Goal: Task Accomplishment & Management: Complete application form

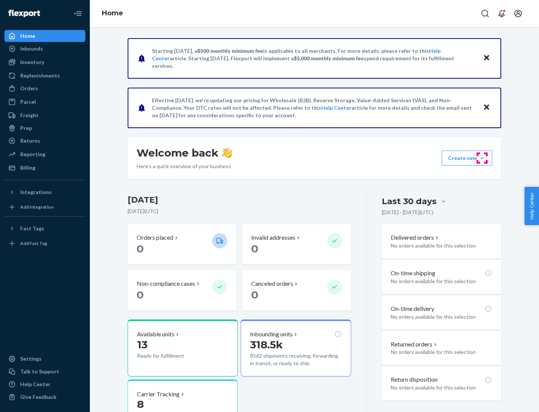
click at [483, 158] on button "Create new Create new inbound Create new order Create new product" at bounding box center [467, 158] width 51 height 15
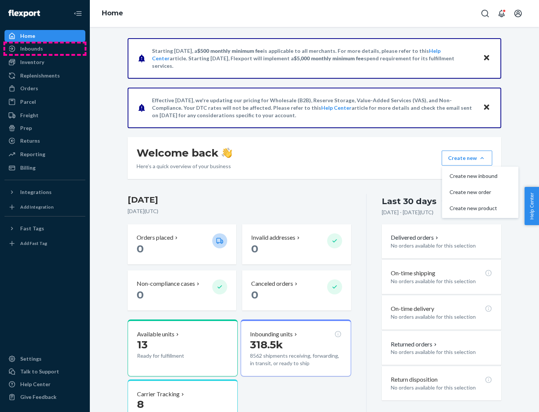
click at [45, 49] on div "Inbounds" at bounding box center [44, 48] width 79 height 10
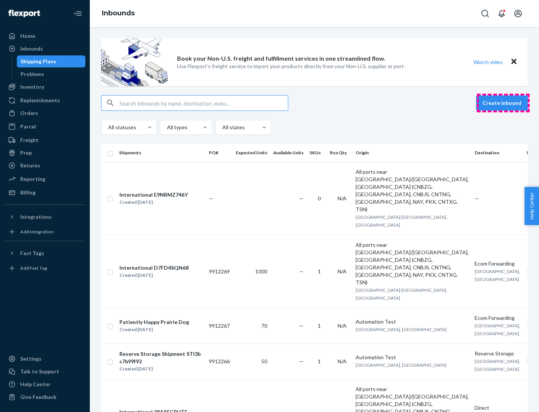
click at [504, 103] on button "Create inbound" at bounding box center [503, 103] width 52 height 15
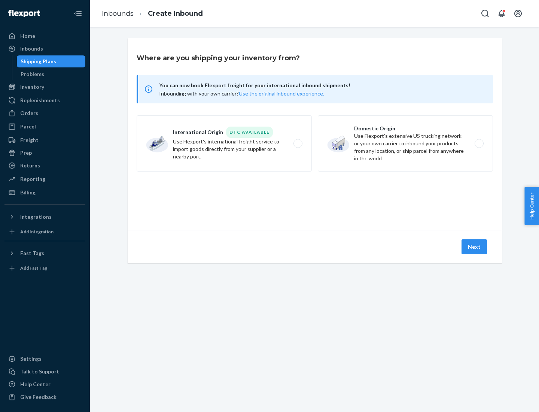
click at [406, 143] on label "Domestic Origin Use Flexport’s extensive US trucking network or your own carrie…" at bounding box center [405, 143] width 175 height 56
click at [479, 143] on input "Domestic Origin Use Flexport’s extensive US trucking network or your own carrie…" at bounding box center [481, 143] width 5 height 5
radio input "true"
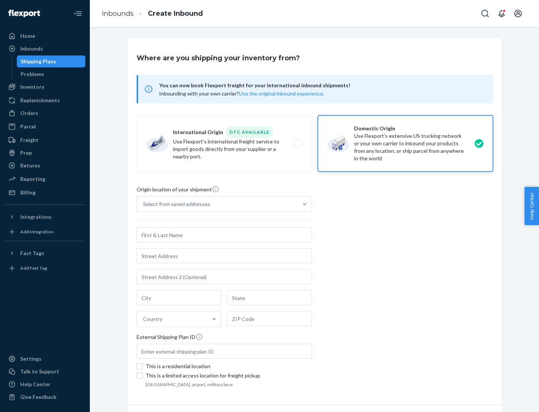
click at [175, 204] on div "Select from saved addresses" at bounding box center [176, 203] width 67 height 7
click at [144, 204] on input "Select from saved addresses" at bounding box center [143, 203] width 1 height 7
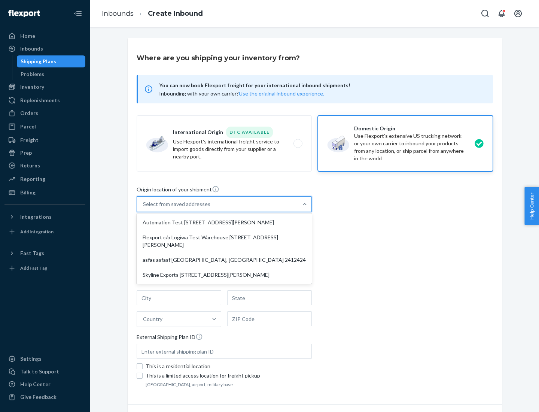
scroll to position [3, 0]
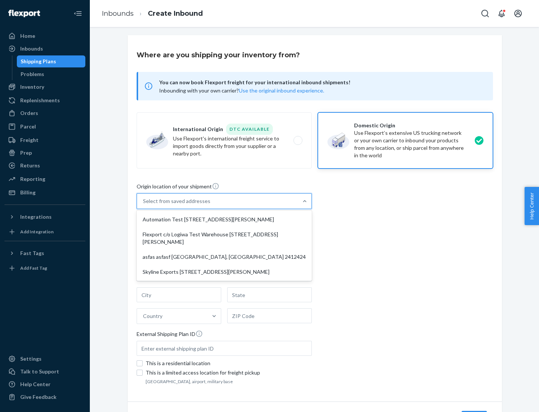
click at [224, 220] on div "Automation Test [STREET_ADDRESS][PERSON_NAME]" at bounding box center [224, 219] width 172 height 15
click at [144, 205] on input "option Automation Test [STREET_ADDRESS][PERSON_NAME] focused, 1 of 4. 4 results…" at bounding box center [143, 200] width 1 height 7
type input "Automation Test"
type input "9th Floor"
type input "[GEOGRAPHIC_DATA]"
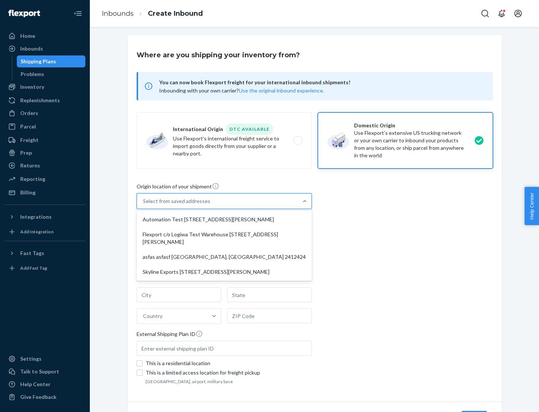
type input "CA"
type input "94104"
type input "[STREET_ADDRESS][PERSON_NAME]"
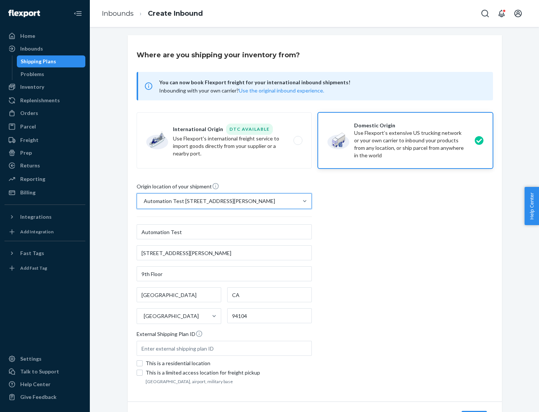
scroll to position [44, 0]
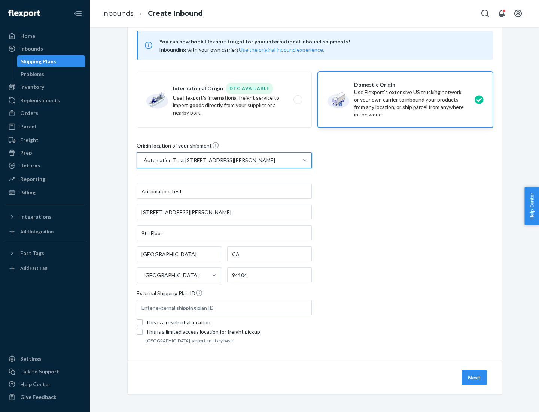
click at [475, 378] on button "Next" at bounding box center [474, 377] width 25 height 15
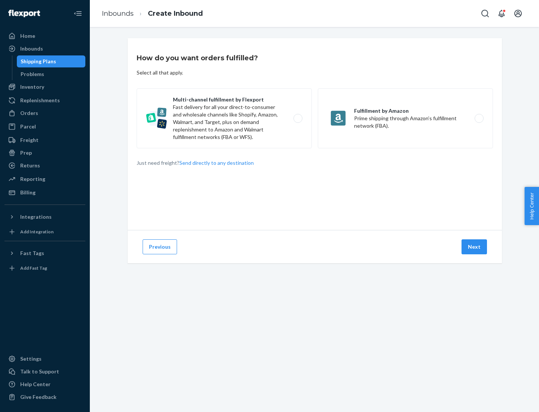
click at [224, 118] on label "Multi-channel fulfillment by Flexport Fast delivery for all your direct-to-cons…" at bounding box center [224, 118] width 175 height 60
click at [298, 118] on input "Multi-channel fulfillment by Flexport Fast delivery for all your direct-to-cons…" at bounding box center [300, 118] width 5 height 5
radio input "true"
click at [475, 247] on button "Next" at bounding box center [474, 246] width 25 height 15
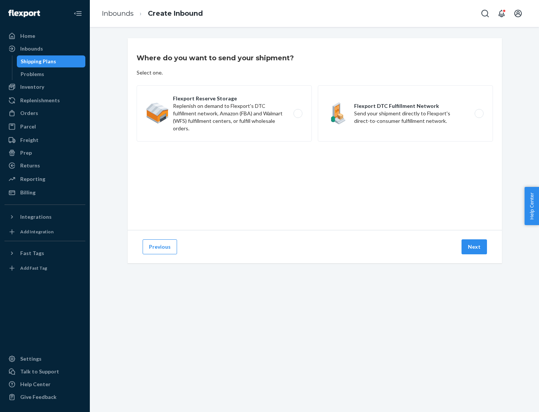
click at [406, 114] on label "Flexport DTC Fulfillment Network Send your shipment directly to Flexport's dire…" at bounding box center [405, 113] width 175 height 56
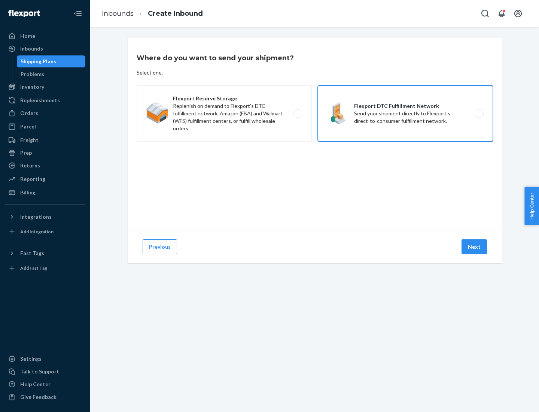
click at [479, 114] on input "Flexport DTC Fulfillment Network Send your shipment directly to Flexport's dire…" at bounding box center [481, 113] width 5 height 5
radio input "true"
click at [475, 247] on button "Next" at bounding box center [474, 246] width 25 height 15
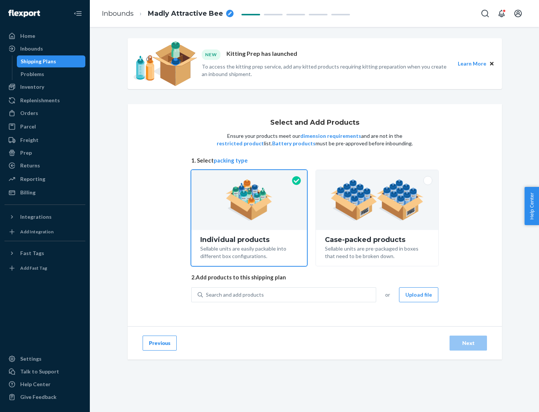
click at [378, 200] on img at bounding box center [377, 199] width 93 height 41
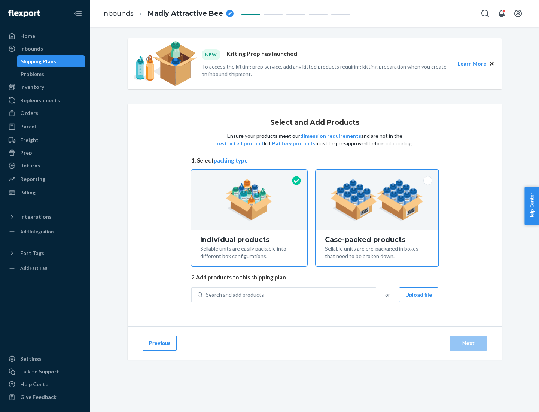
click at [378, 175] on input "Case-packed products Sellable units are pre-packaged in boxes that need to be b…" at bounding box center [377, 172] width 5 height 5
radio input "true"
radio input "false"
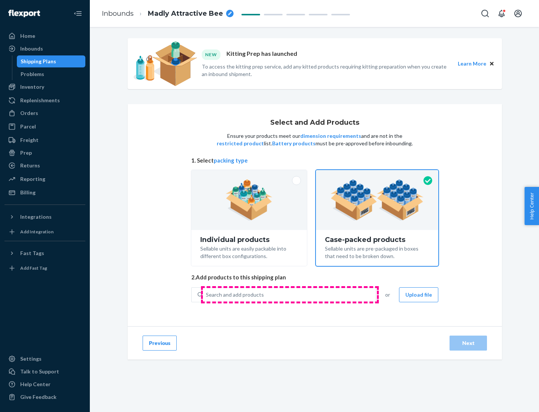
click at [290, 294] on div "Search and add products" at bounding box center [289, 294] width 173 height 13
click at [207, 294] on input "Search and add products" at bounding box center [206, 294] width 1 height 7
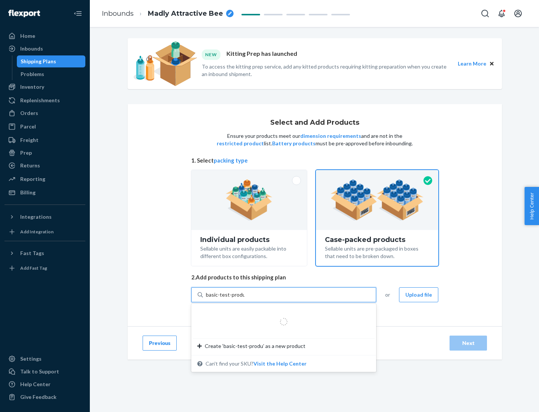
type input "basic-test-product-1"
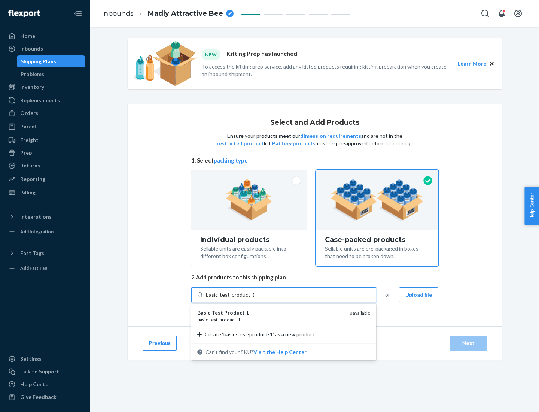
click at [271, 320] on div "basic - test - product - 1" at bounding box center [270, 320] width 146 height 6
click at [254, 299] on input "basic-test-product-1" at bounding box center [230, 294] width 48 height 7
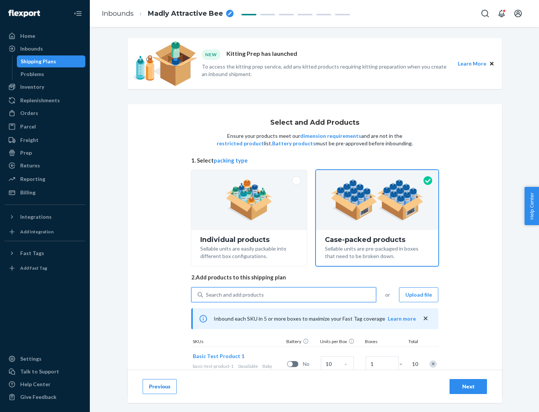
scroll to position [27, 0]
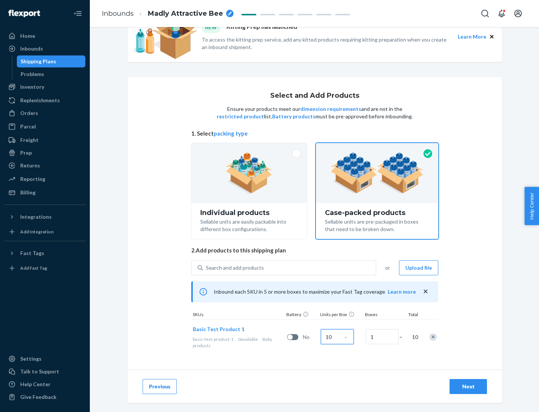
type input "10"
type input "7"
click at [469, 387] on div "Next" at bounding box center [468, 386] width 25 height 7
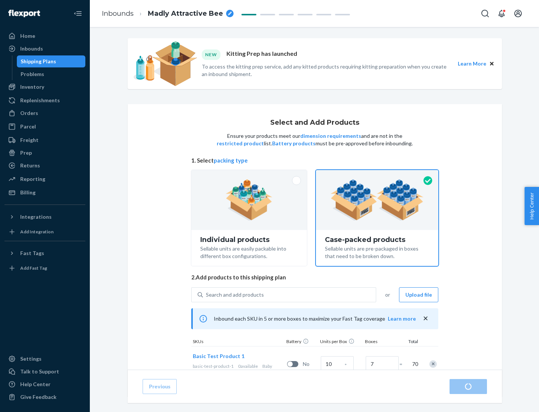
radio input "true"
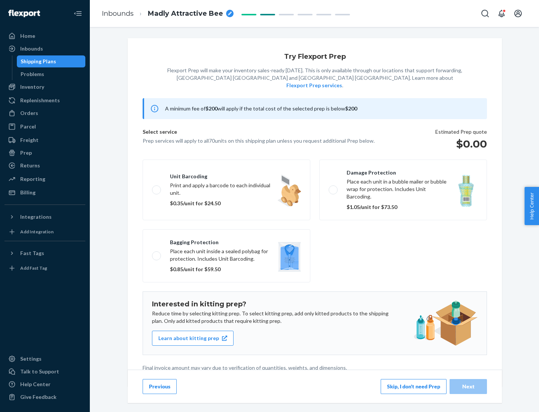
scroll to position [2, 0]
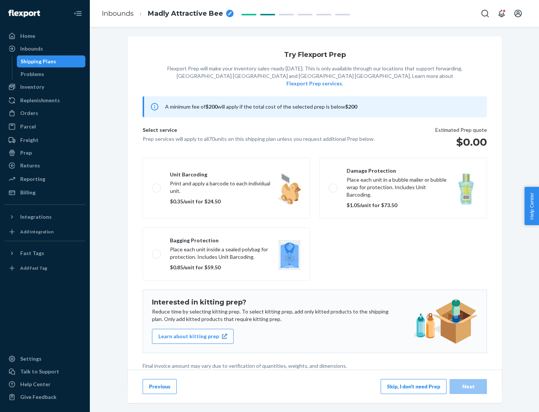
click at [227, 239] on label "Bagging protection Place each unit inside a sealed polybag for protection. Incl…" at bounding box center [227, 253] width 168 height 53
click at [157, 251] on input "Bagging protection Place each unit inside a sealed polybag for protection. Incl…" at bounding box center [154, 253] width 5 height 5
checkbox input "true"
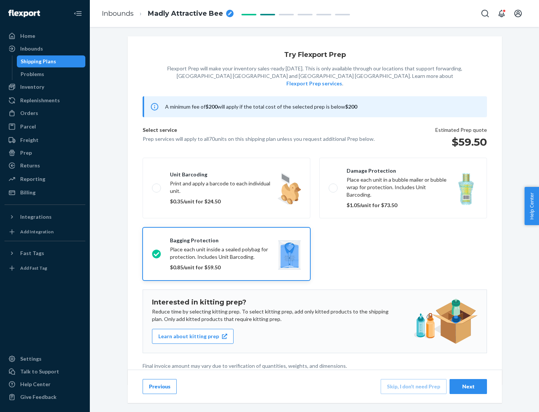
click at [469, 386] on div "Next" at bounding box center [468, 386] width 25 height 7
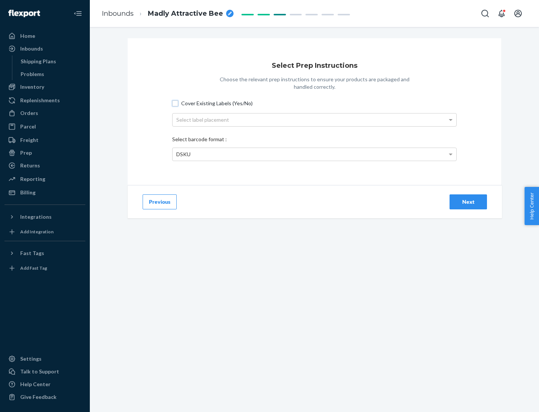
click at [175, 103] on input "Cover Existing Labels (Yes/No)" at bounding box center [175, 103] width 6 height 6
checkbox input "true"
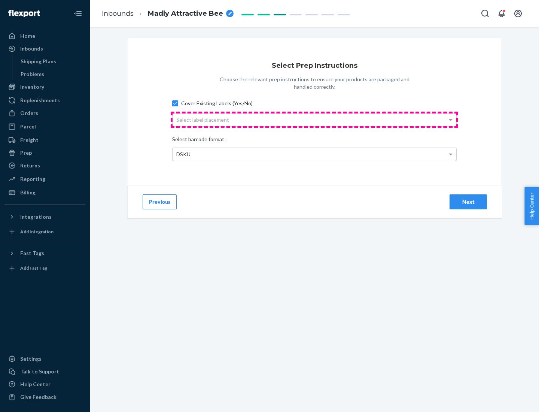
click at [315, 120] on div "Select label placement" at bounding box center [315, 120] width 284 height 13
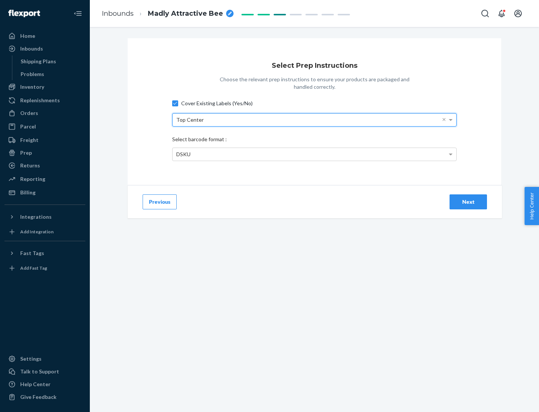
click at [315, 154] on div "DSKU" at bounding box center [315, 154] width 284 height 13
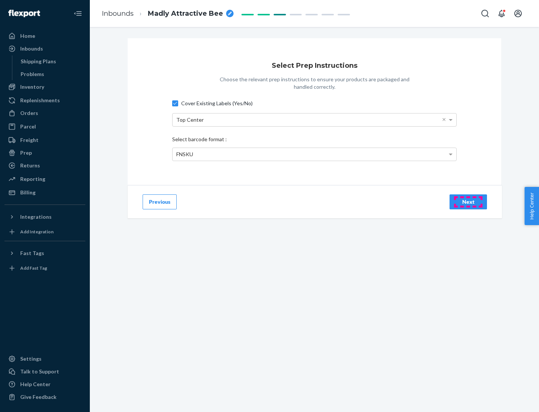
click at [469, 202] on div "Next" at bounding box center [468, 201] width 25 height 7
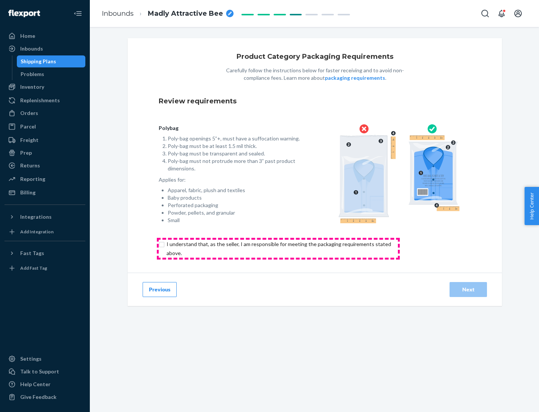
click at [278, 248] on input "checkbox" at bounding box center [283, 249] width 249 height 18
checkbox input "true"
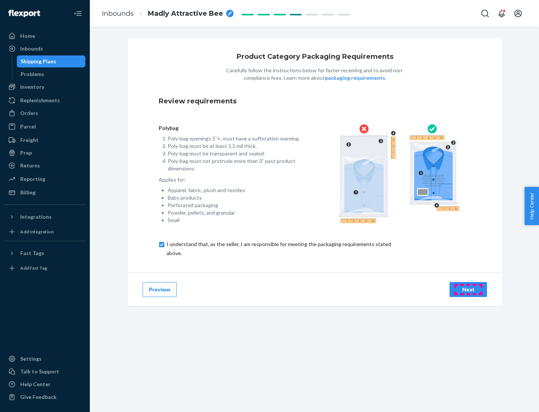
click at [469, 289] on div "Next" at bounding box center [468, 289] width 25 height 7
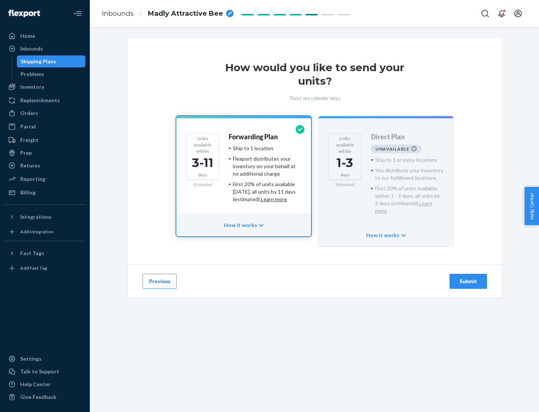
click at [254, 137] on h4 "Forwarding Plan" at bounding box center [253, 136] width 49 height 7
click at [469, 278] on div "Submit" at bounding box center [468, 281] width 25 height 7
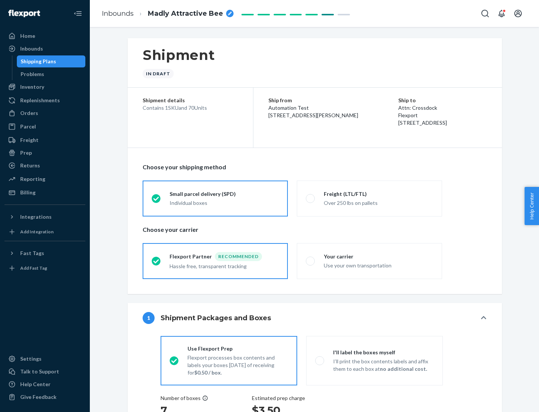
radio input "true"
radio input "false"
radio input "true"
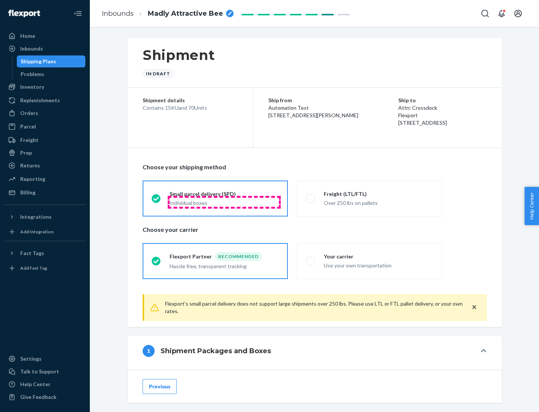
click at [224, 202] on div "Individual boxes" at bounding box center [224, 202] width 109 height 7
click at [157, 201] on input "Small parcel delivery (SPD) Individual boxes" at bounding box center [154, 198] width 5 height 5
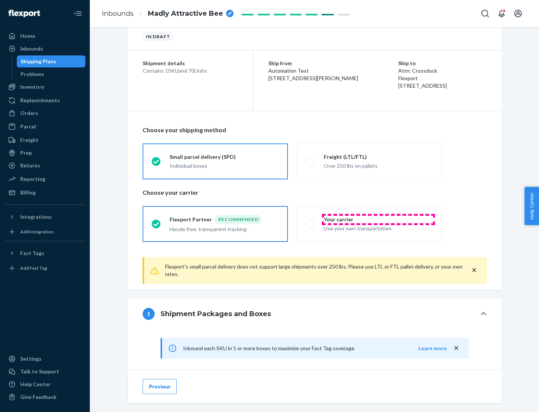
click at [379, 219] on div "Your carrier" at bounding box center [378, 219] width 109 height 7
click at [311, 221] on input "Your carrier Use your own transportation" at bounding box center [308, 223] width 5 height 5
radio input "true"
radio input "false"
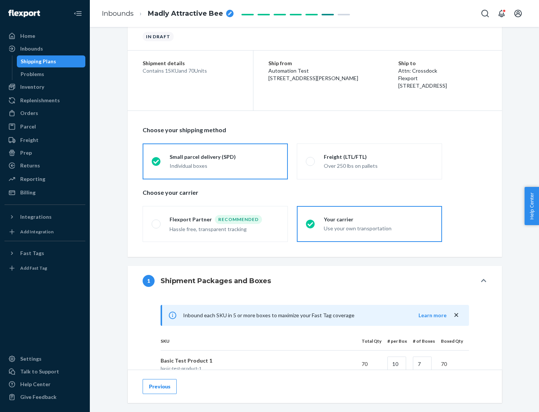
scroll to position [182, 0]
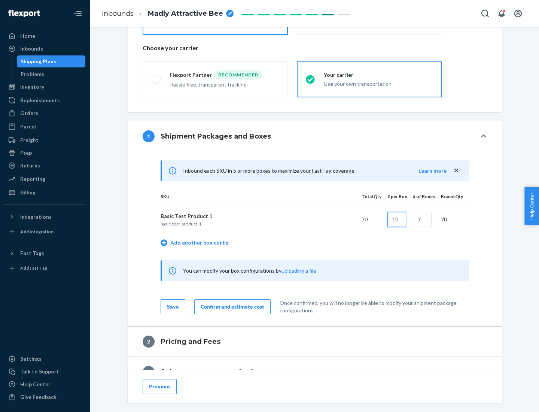
type input "10"
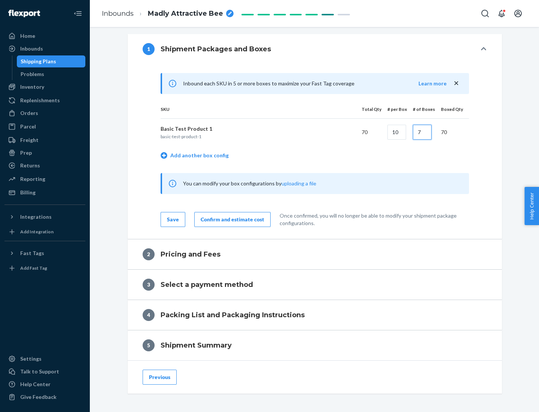
type input "7"
click at [231, 219] on div "Confirm and estimate cost" at bounding box center [233, 219] width 64 height 7
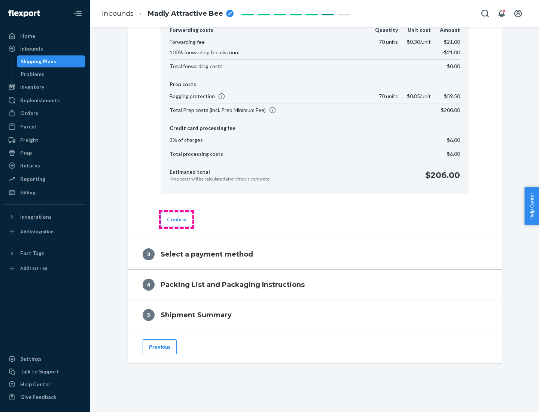
click at [176, 219] on button "Confirm" at bounding box center [177, 219] width 33 height 15
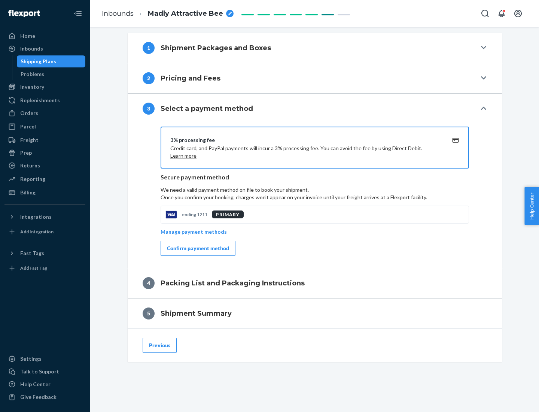
scroll to position [270, 0]
click at [197, 248] on div "Confirm payment method" at bounding box center [198, 248] width 62 height 7
